Goal: Find specific page/section: Find specific page/section

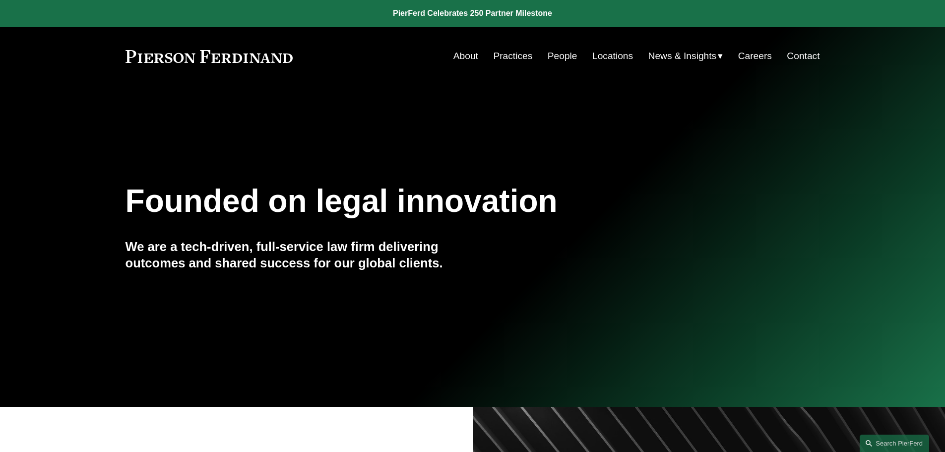
click at [513, 58] on link "Practices" at bounding box center [512, 56] width 39 height 19
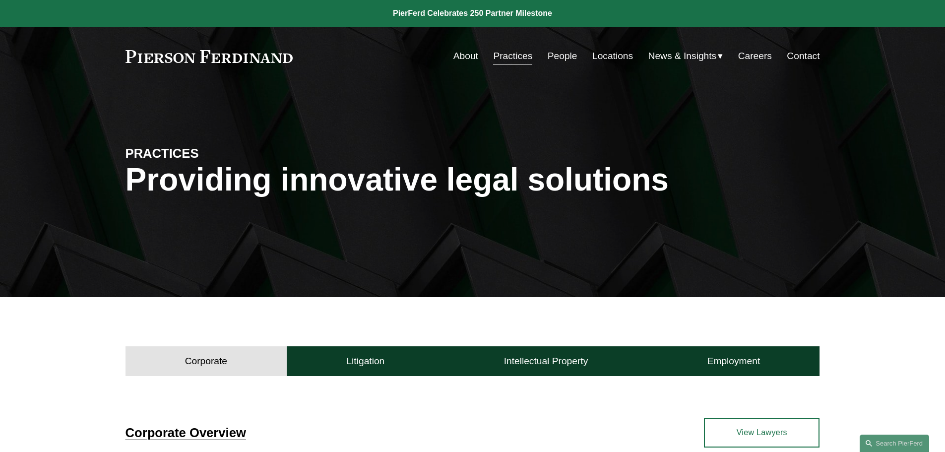
click at [207, 364] on h4 "Corporate" at bounding box center [206, 361] width 42 height 12
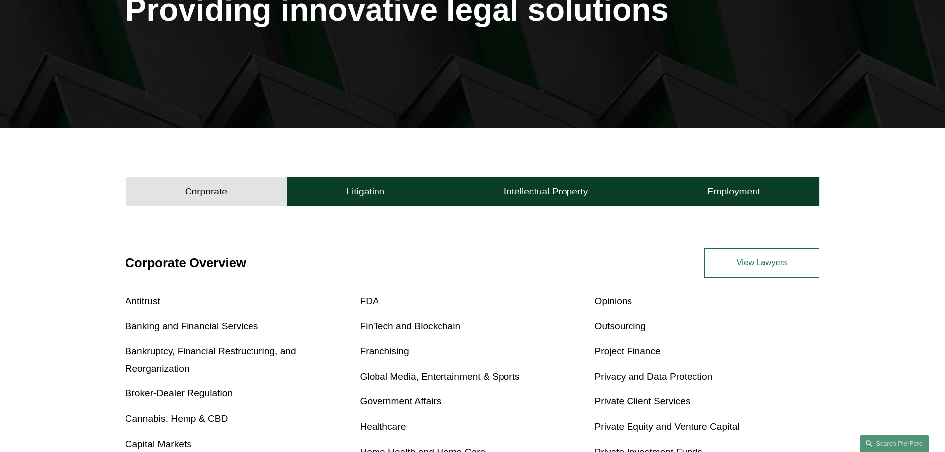
scroll to position [164, 0]
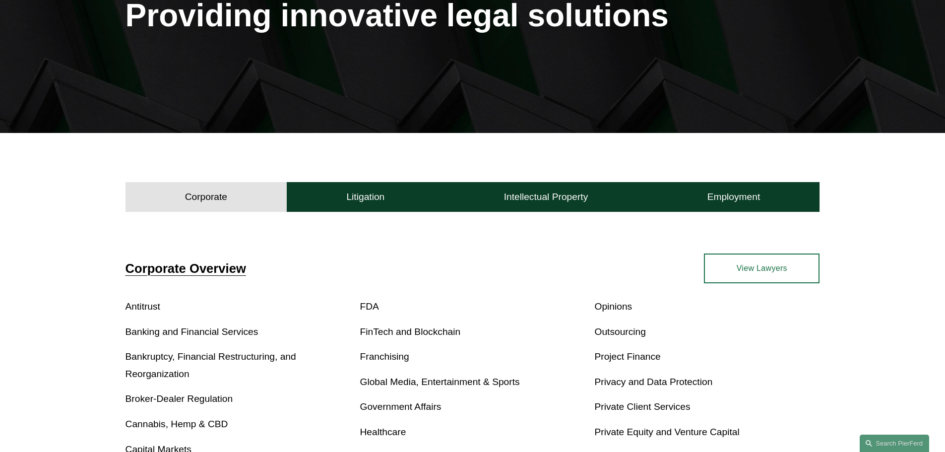
click at [217, 204] on button "Corporate" at bounding box center [206, 197] width 162 height 30
click at [781, 268] on link "View Lawyers" at bounding box center [762, 268] width 116 height 30
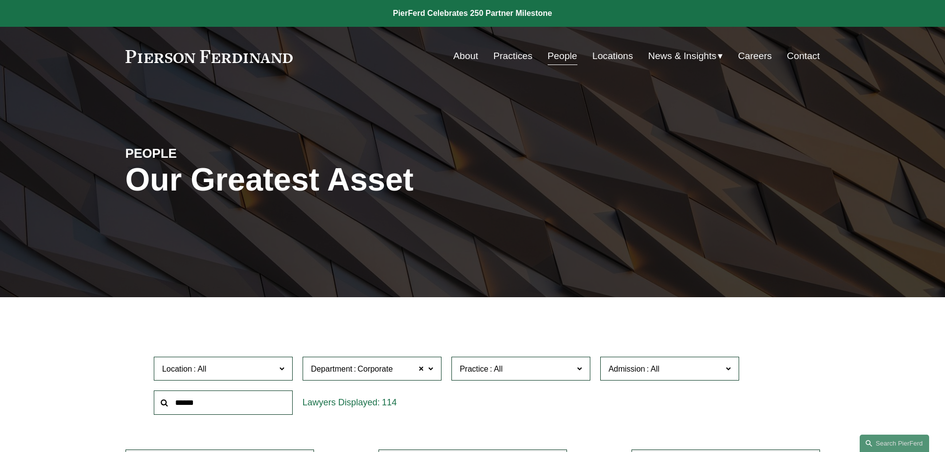
click at [430, 368] on span at bounding box center [429, 368] width 5 height 13
click at [0, 0] on ul "All Corporate Employment, Labor, and Benefits Intellectual Property Litigation" at bounding box center [0, 0] width 0 height 0
click at [0, 0] on link "All" at bounding box center [0, 0] width 0 height 0
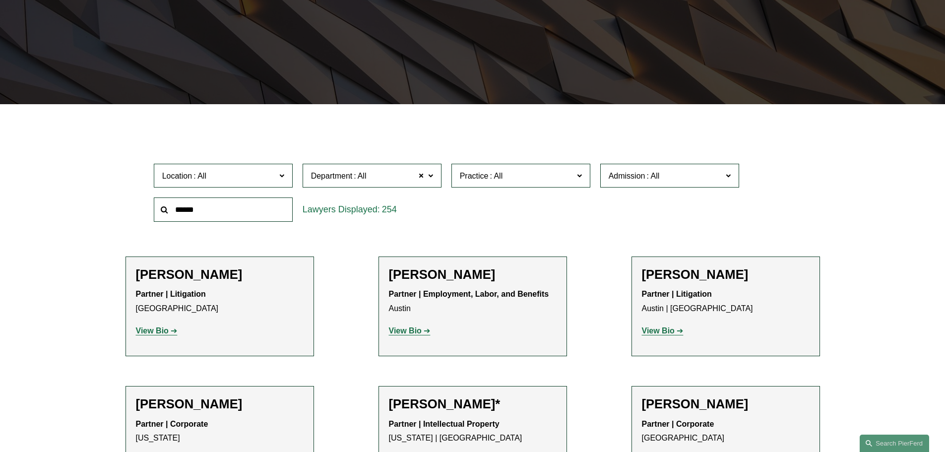
scroll to position [198, 0]
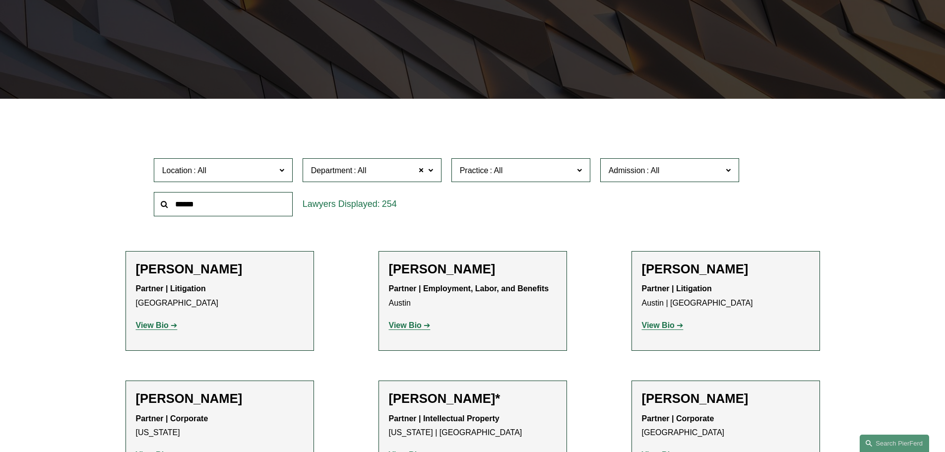
click at [430, 169] on span at bounding box center [429, 169] width 5 height 13
click at [0, 0] on link "Corporate" at bounding box center [0, 0] width 0 height 0
